Goal: Task Accomplishment & Management: Manage account settings

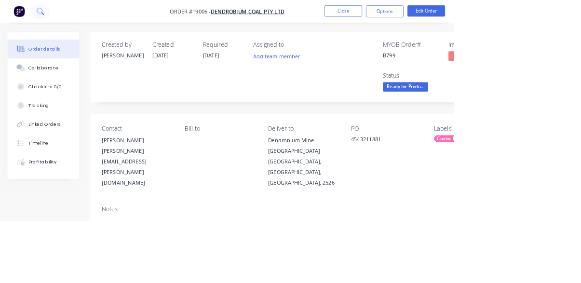
click at [50, 21] on button at bounding box center [52, 14] width 24 height 19
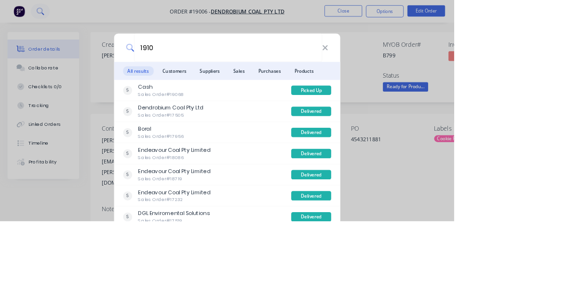
type input "19100"
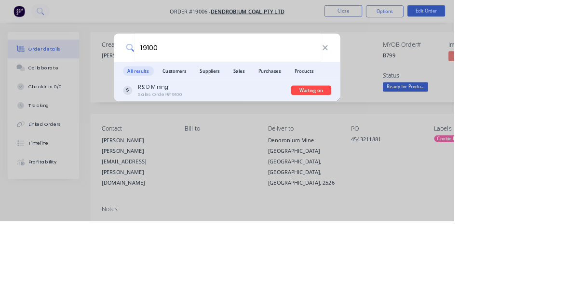
click at [306, 125] on div "R& D Mining Sales Order #19100" at bounding box center [265, 115] width 216 height 19
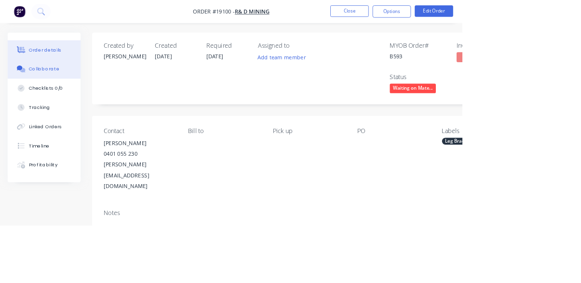
click at [54, 91] on button "Collaborate" at bounding box center [56, 87] width 92 height 24
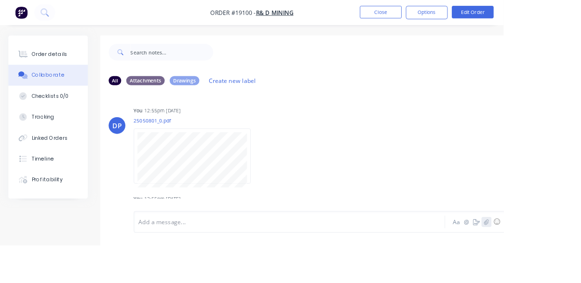
click at [561, 259] on icon "button" at bounding box center [560, 256] width 5 height 6
click at [562, 259] on icon "button" at bounding box center [560, 256] width 5 height 6
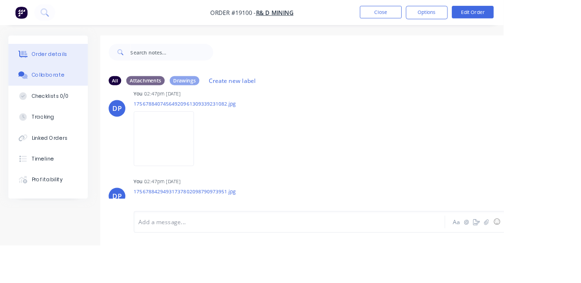
click at [45, 68] on button "Order details" at bounding box center [56, 63] width 92 height 24
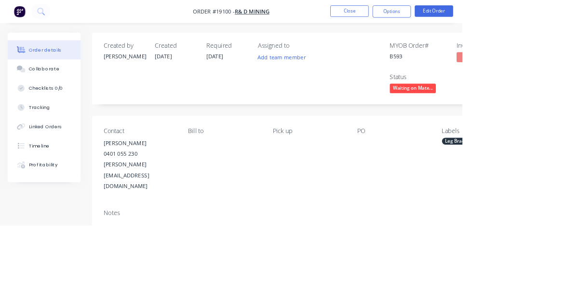
click at [531, 112] on span "Waiting on Mate..." at bounding box center [519, 111] width 58 height 12
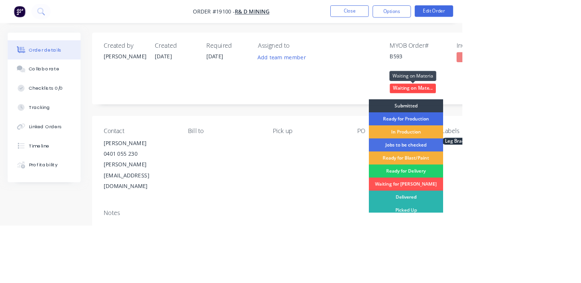
click at [532, 149] on div "Ready for Production" at bounding box center [509, 149] width 93 height 16
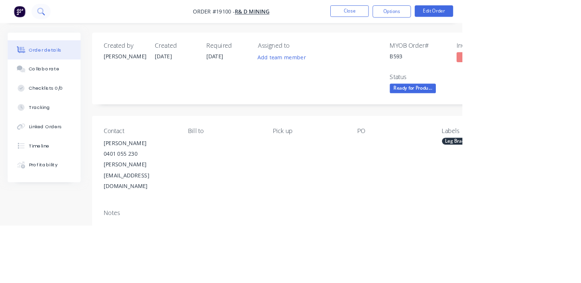
click at [54, 17] on icon at bounding box center [54, 17] width 3 height 3
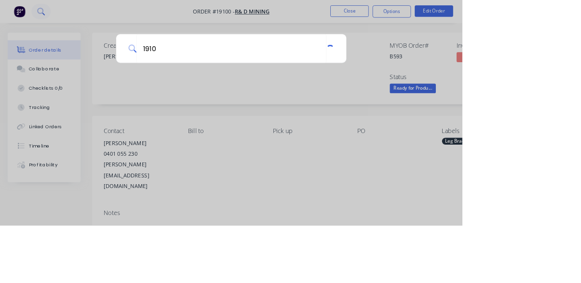
type input "19106"
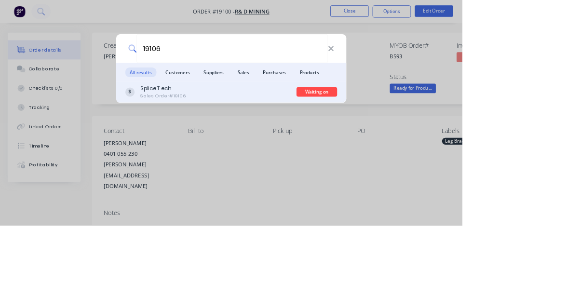
click at [300, 125] on div "Splice Tech Sales Order #19106" at bounding box center [265, 115] width 216 height 19
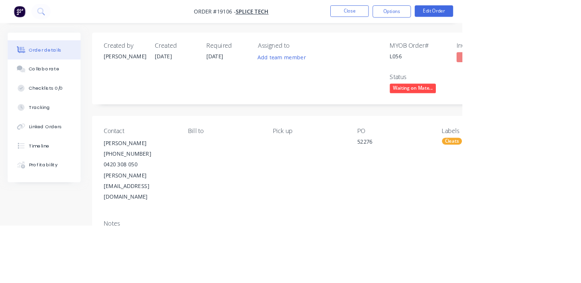
click at [526, 108] on span "Waiting on Mate..." at bounding box center [519, 111] width 58 height 12
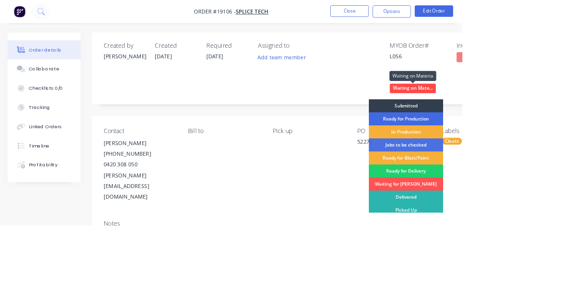
click at [534, 152] on div "Ready for Production" at bounding box center [509, 149] width 93 height 16
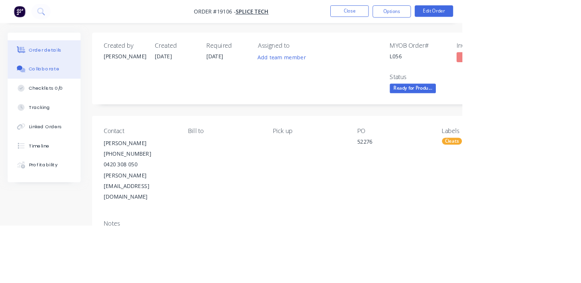
click at [48, 88] on div "Collaborate" at bounding box center [56, 86] width 38 height 9
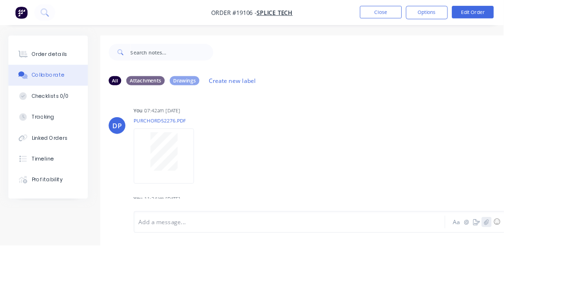
click at [563, 262] on button "button" at bounding box center [561, 256] width 12 height 12
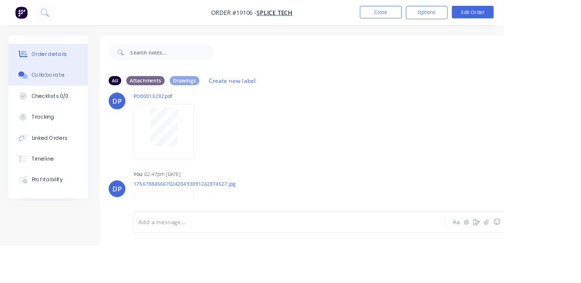
click at [47, 68] on button "Order details" at bounding box center [56, 63] width 92 height 24
